Goal: Task Accomplishment & Management: Manage account settings

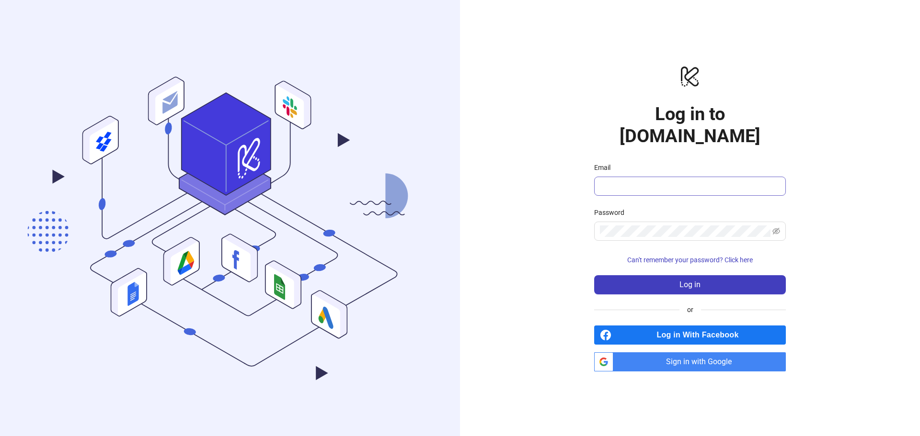
click at [671, 177] on span at bounding box center [690, 186] width 192 height 19
click at [673, 181] on input "Email" at bounding box center [689, 186] width 178 height 11
type input "**********"
click at [642, 222] on span at bounding box center [690, 231] width 192 height 19
click at [641, 222] on span at bounding box center [690, 231] width 192 height 19
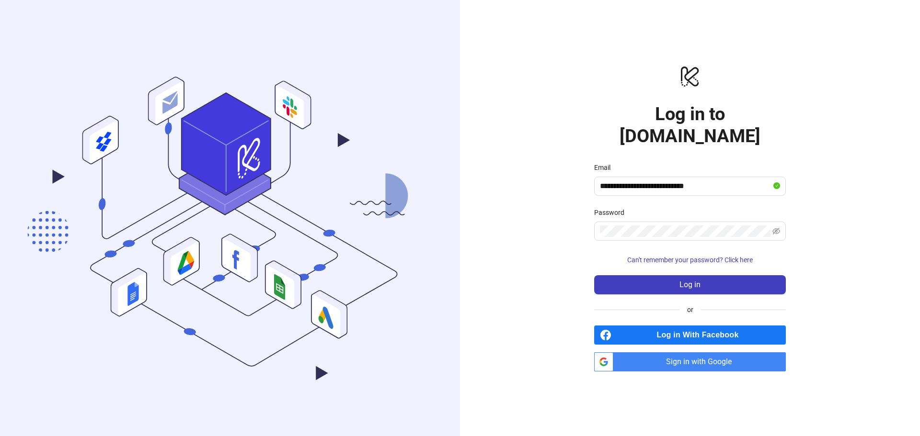
click at [713, 353] on span "Sign in with Google" at bounding box center [701, 362] width 169 height 19
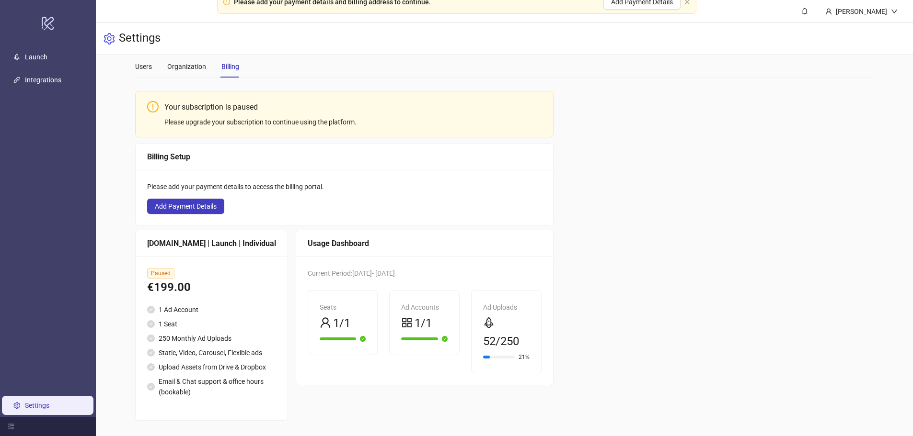
scroll to position [36, 0]
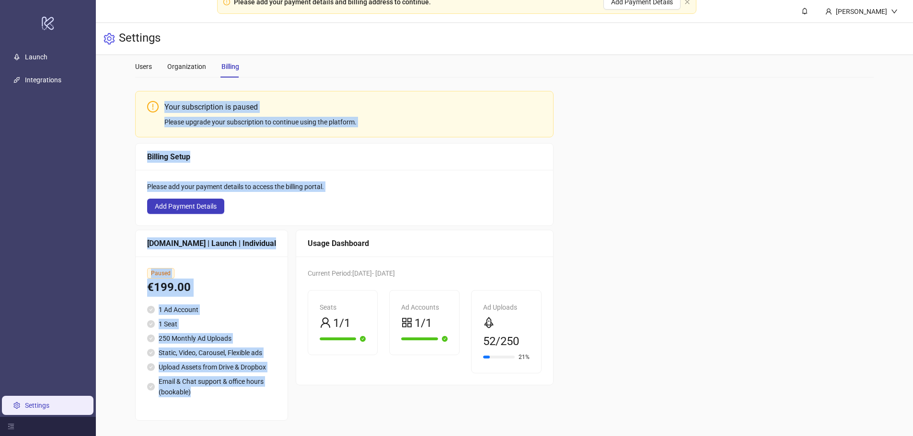
drag, startPoint x: 104, startPoint y: 203, endPoint x: 222, endPoint y: 395, distance: 225.6
click at [227, 397] on div "Users Organization Billing Your subscription is paused Please upgrade your subs…" at bounding box center [504, 238] width 817 height 396
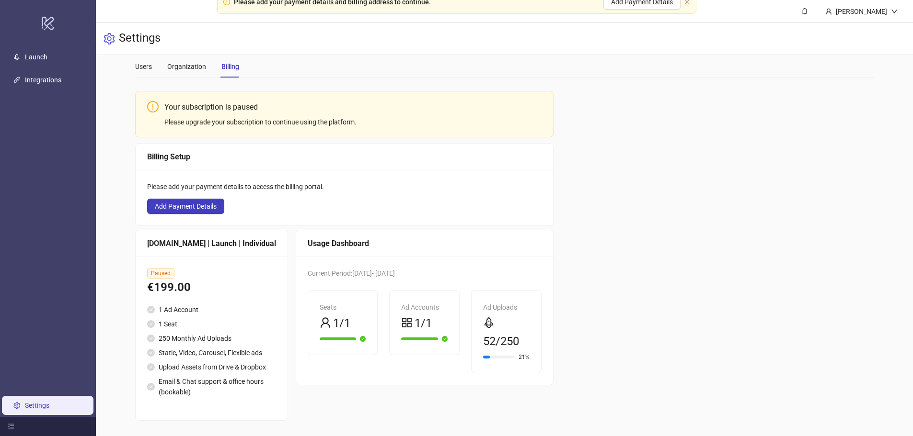
click at [116, 273] on div "Users Organization Billing Your subscription is paused Please upgrade your subs…" at bounding box center [504, 238] width 817 height 396
